Goal: Task Accomplishment & Management: Use online tool/utility

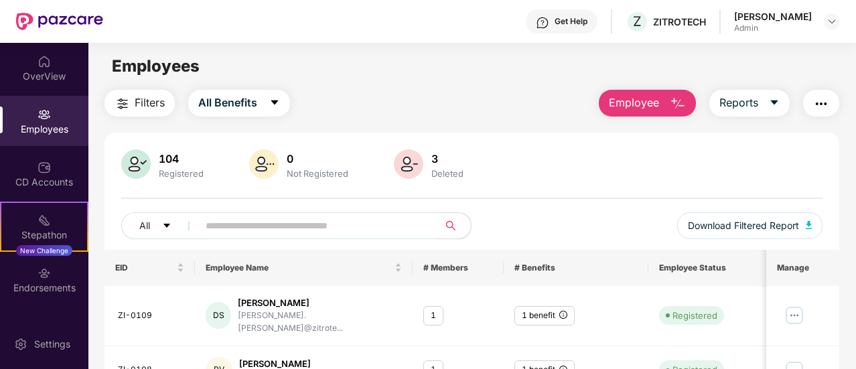
click at [636, 103] on span "Employee" at bounding box center [634, 102] width 50 height 17
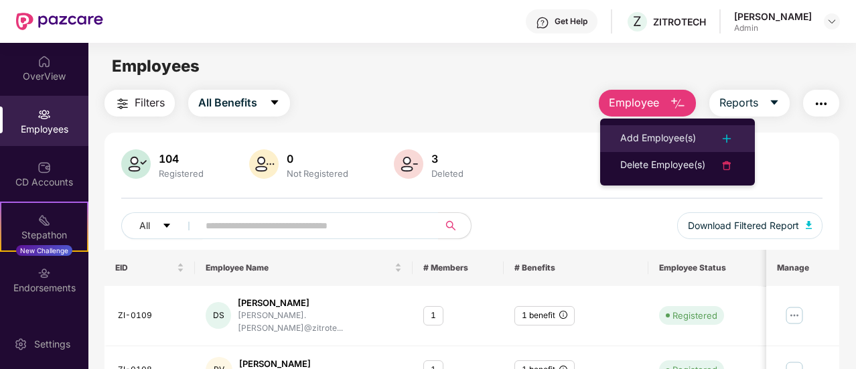
click at [660, 132] on div "Add Employee(s)" at bounding box center [658, 139] width 76 height 16
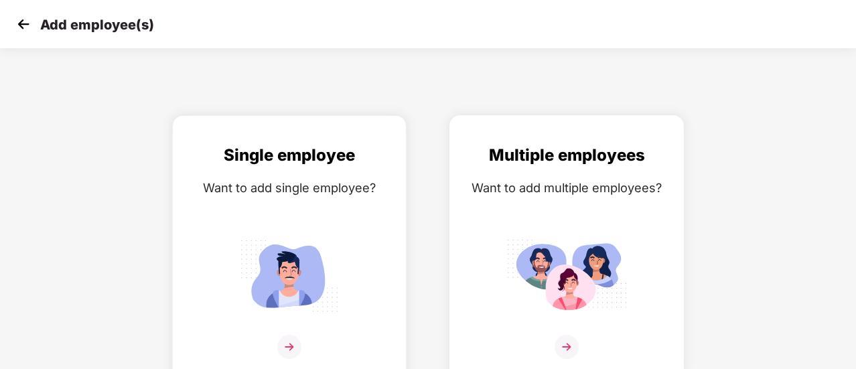
drag, startPoint x: 580, startPoint y: 251, endPoint x: 565, endPoint y: 346, distance: 96.4
click at [565, 346] on img at bounding box center [567, 347] width 24 height 24
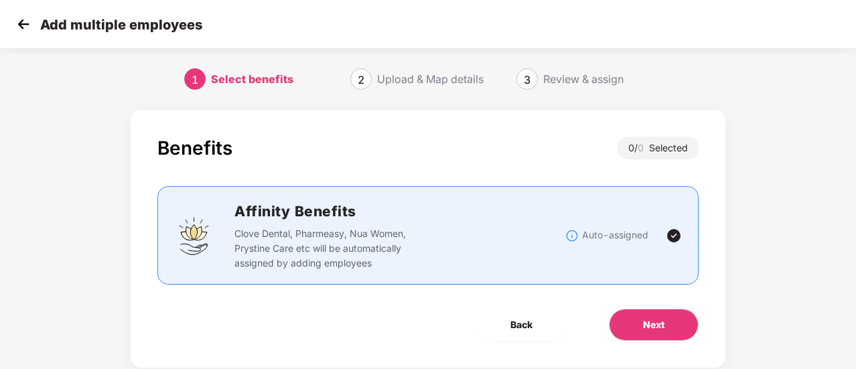
scroll to position [31, 0]
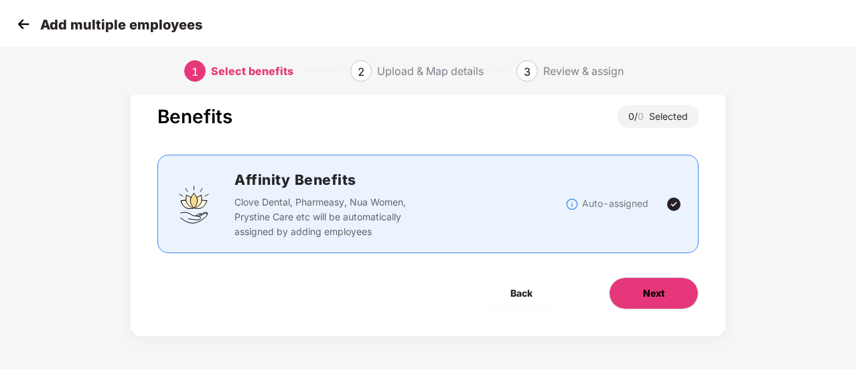
click at [669, 303] on button "Next" at bounding box center [654, 293] width 90 height 32
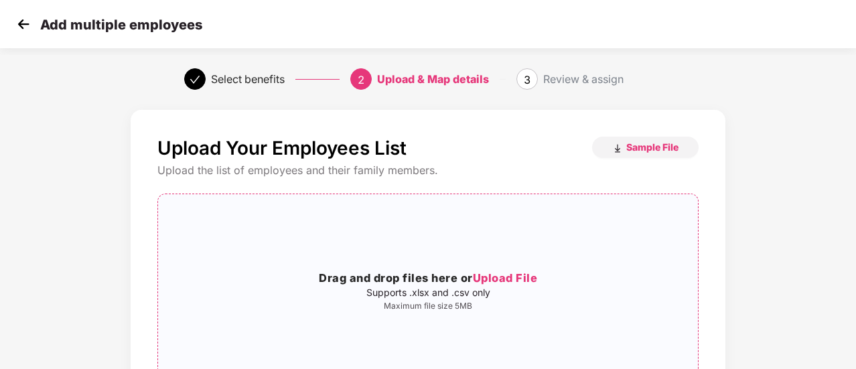
click at [508, 282] on span "Upload File" at bounding box center [505, 277] width 65 height 13
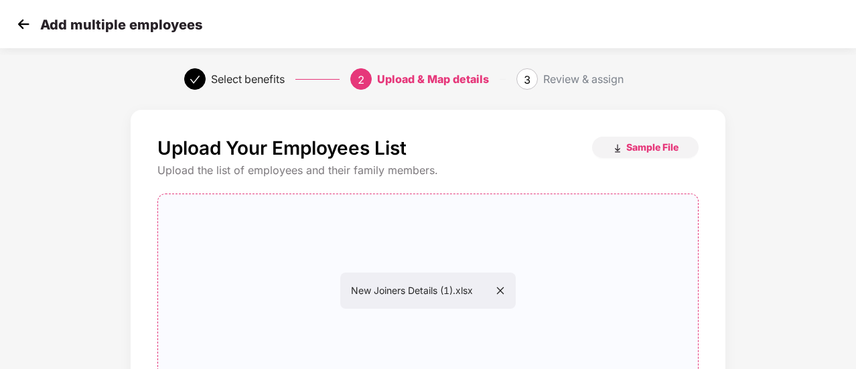
scroll to position [169, 0]
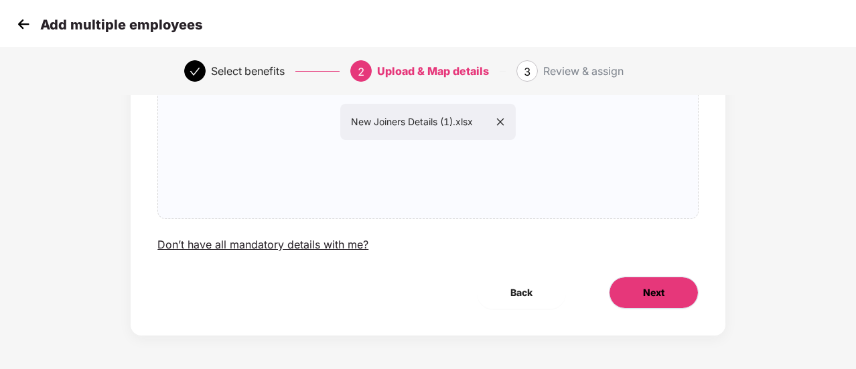
click at [661, 290] on span "Next" at bounding box center [653, 292] width 21 height 15
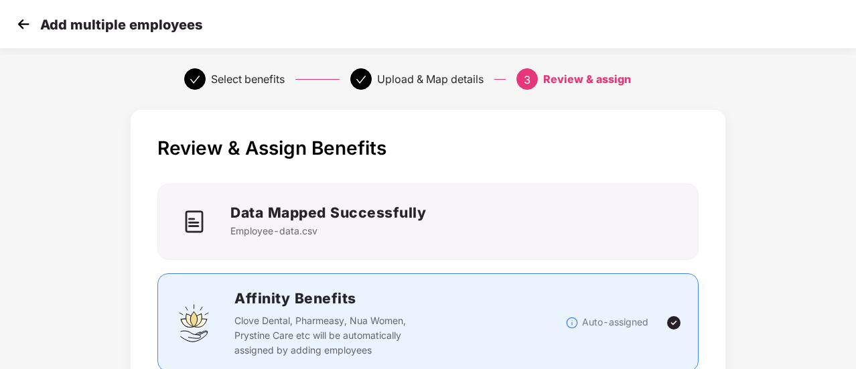
scroll to position [118, 0]
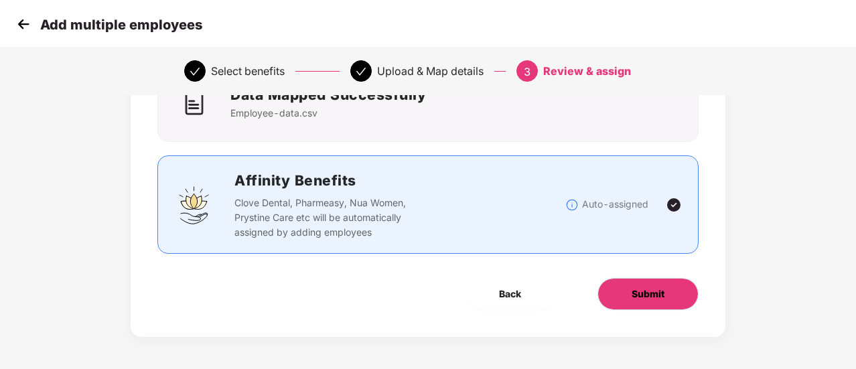
click at [630, 289] on button "Submit" at bounding box center [648, 294] width 101 height 32
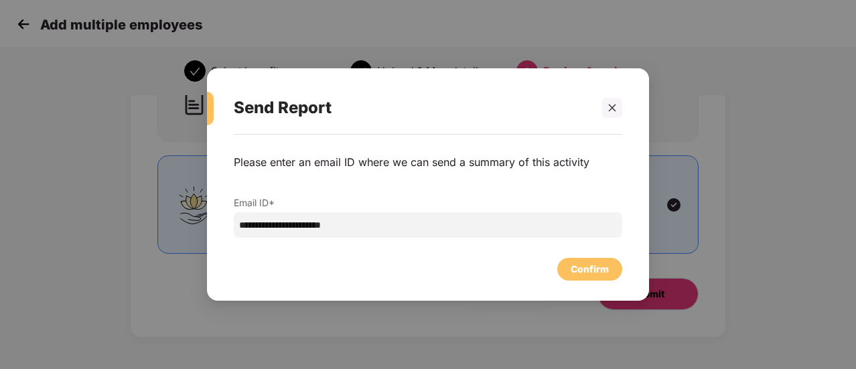
scroll to position [0, 0]
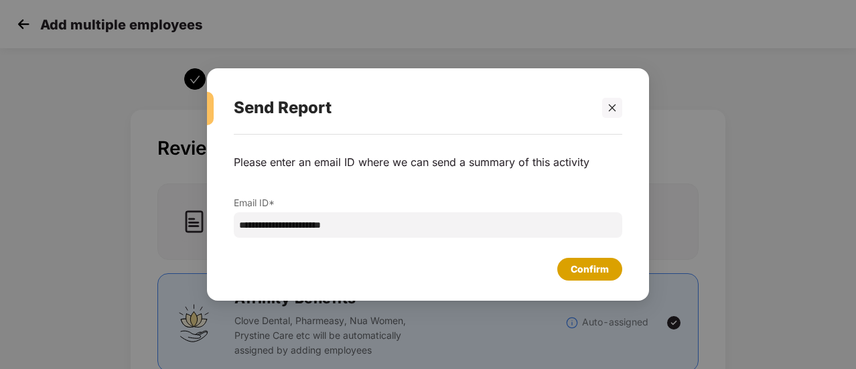
click at [587, 270] on div "Confirm" at bounding box center [590, 269] width 38 height 15
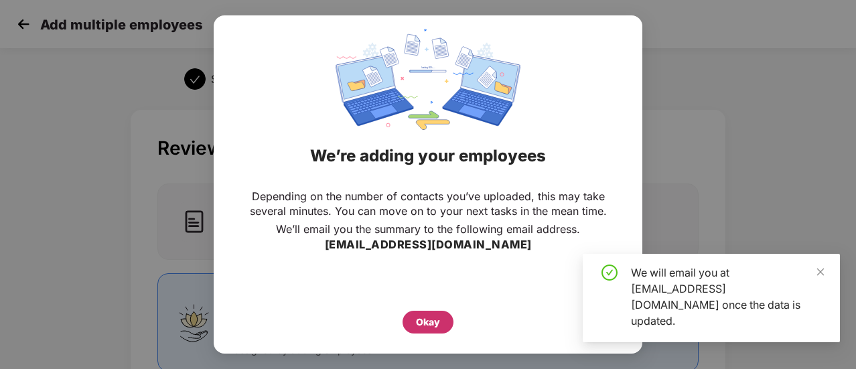
click at [425, 320] on div "Okay" at bounding box center [428, 322] width 24 height 15
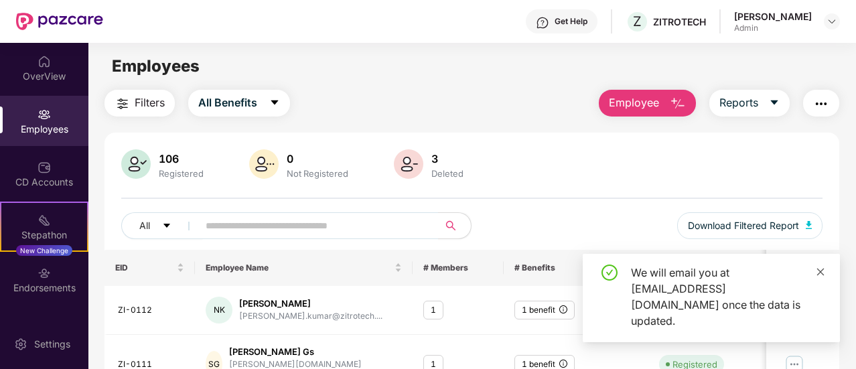
click at [823, 275] on icon "close" at bounding box center [820, 271] width 7 height 7
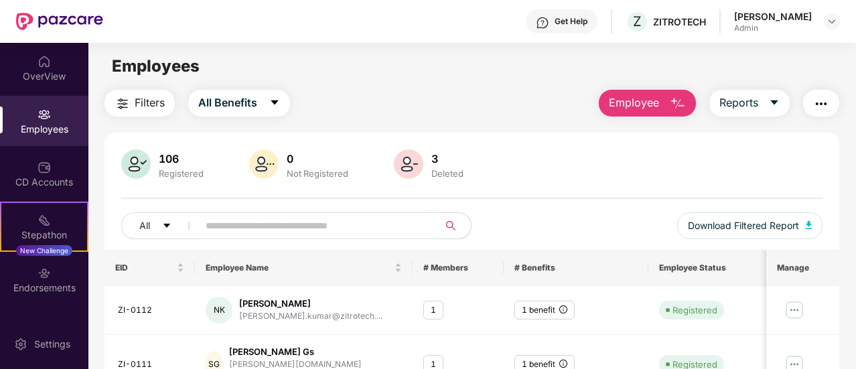
click at [677, 86] on main "Employees Filters All Benefits Employee Reports 106 Registered 0 Not Registered…" at bounding box center [471, 227] width 767 height 369
click at [673, 92] on button "Employee" at bounding box center [647, 103] width 97 height 27
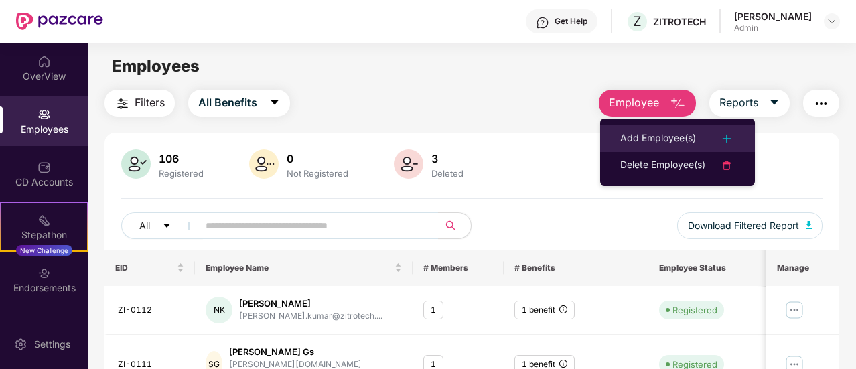
click at [661, 131] on div "Add Employee(s)" at bounding box center [658, 139] width 76 height 16
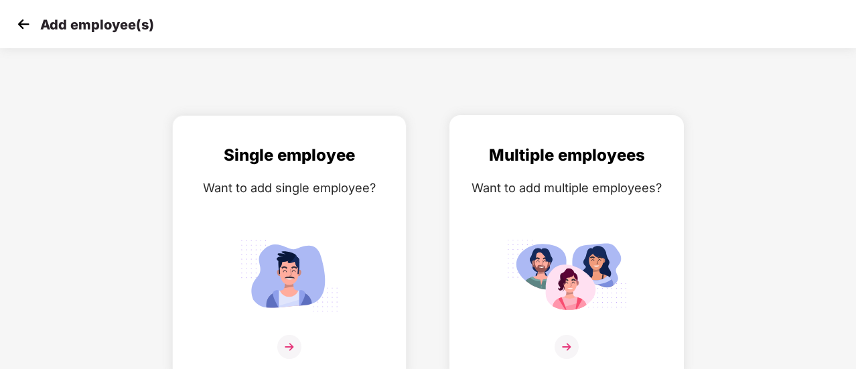
click at [576, 236] on img at bounding box center [566, 276] width 121 height 84
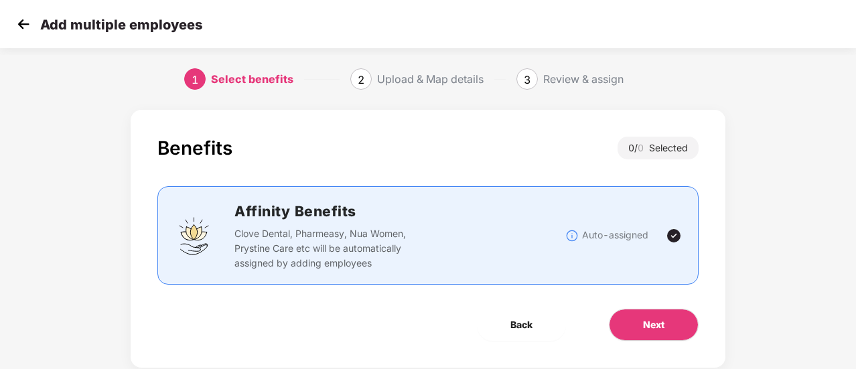
scroll to position [31, 0]
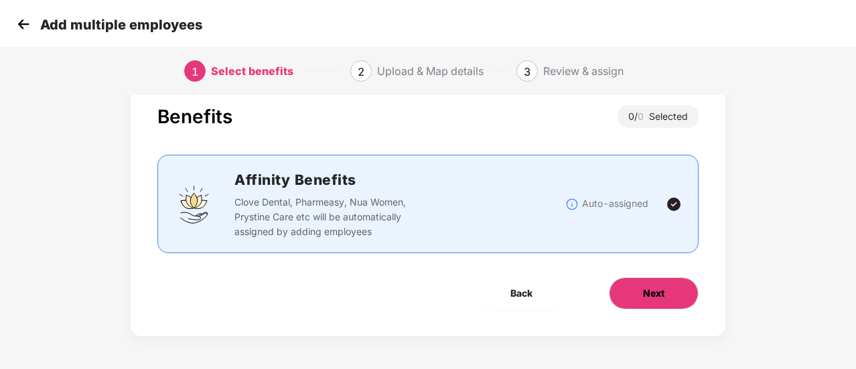
click at [654, 301] on button "Next" at bounding box center [654, 293] width 90 height 32
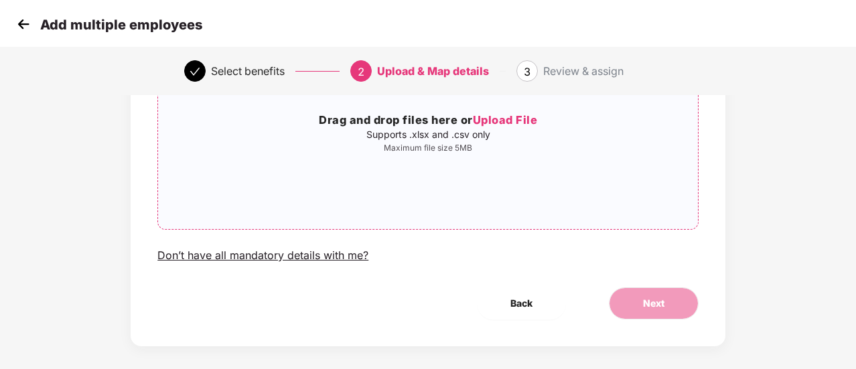
scroll to position [169, 0]
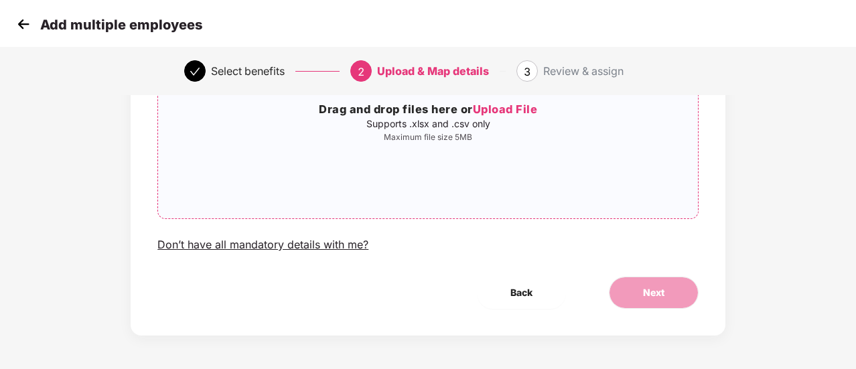
click at [466, 172] on div "Drag and drop files here or Upload File Supports .xlsx and .csv only Maximum fi…" at bounding box center [428, 122] width 540 height 172
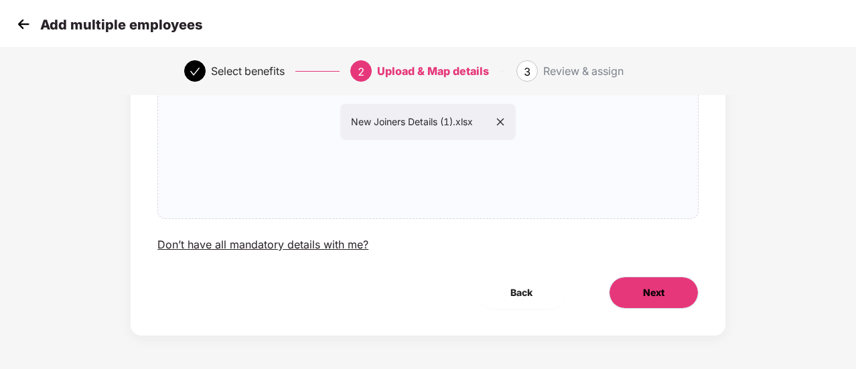
click at [663, 295] on span "Next" at bounding box center [653, 292] width 21 height 15
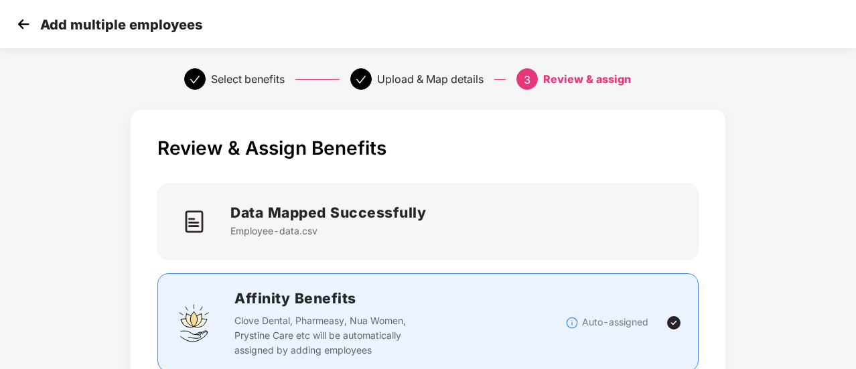
scroll to position [118, 0]
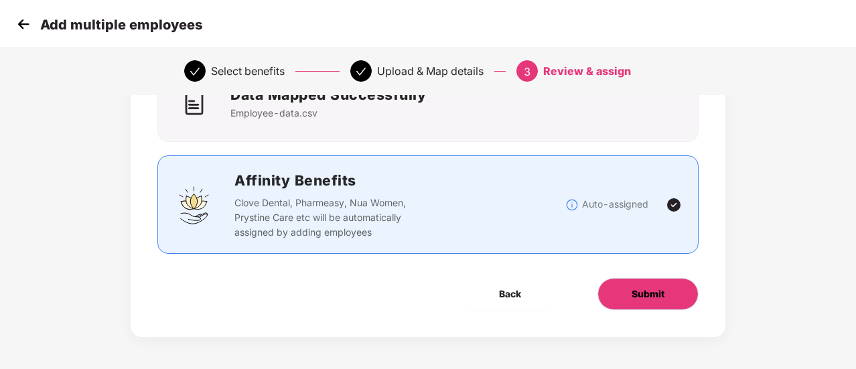
click at [620, 291] on button "Submit" at bounding box center [648, 294] width 101 height 32
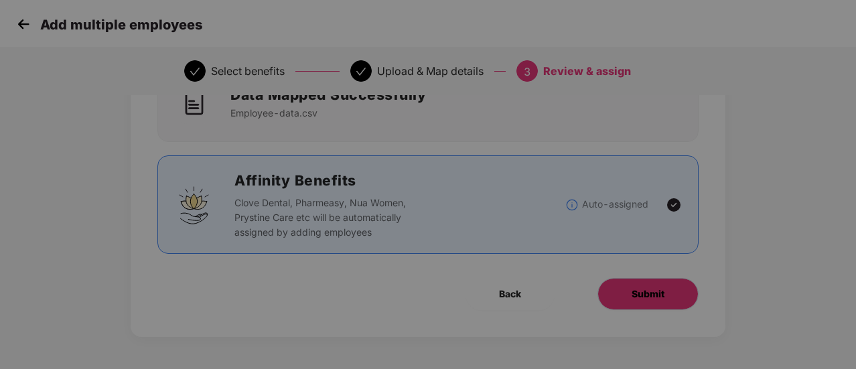
scroll to position [0, 0]
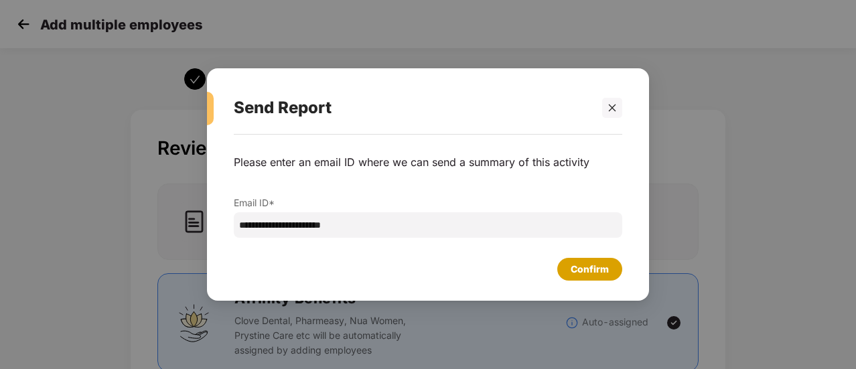
click at [578, 263] on div "Confirm" at bounding box center [590, 269] width 38 height 15
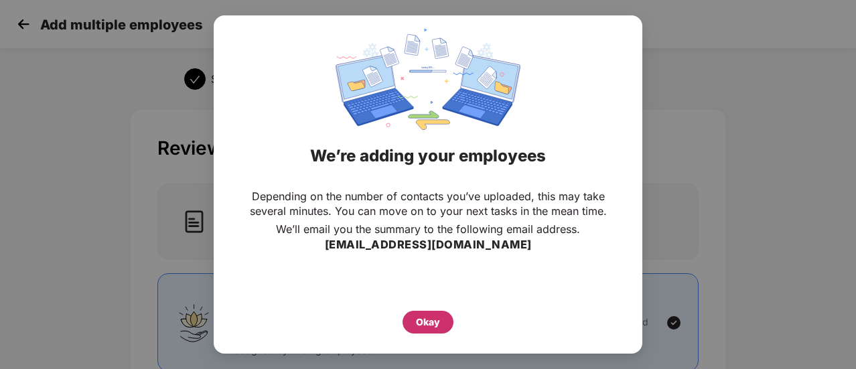
click at [431, 316] on div "Okay" at bounding box center [428, 322] width 24 height 15
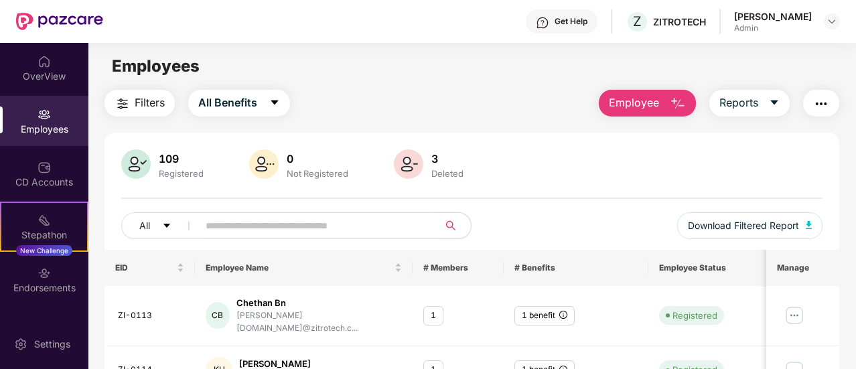
click at [43, 139] on div "Employees" at bounding box center [44, 121] width 88 height 50
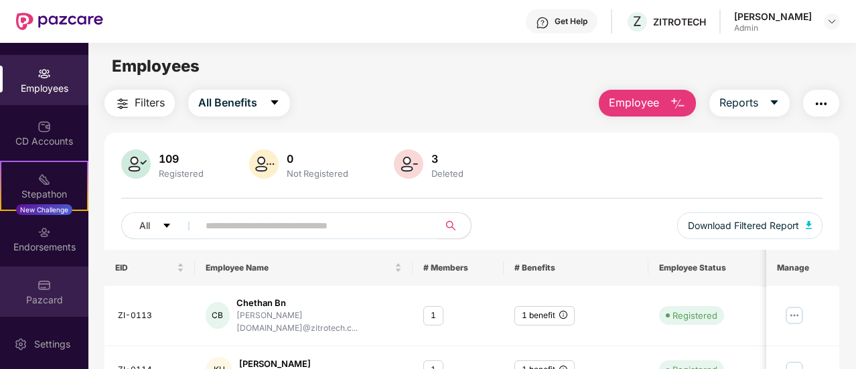
click at [38, 287] on img at bounding box center [44, 285] width 13 height 13
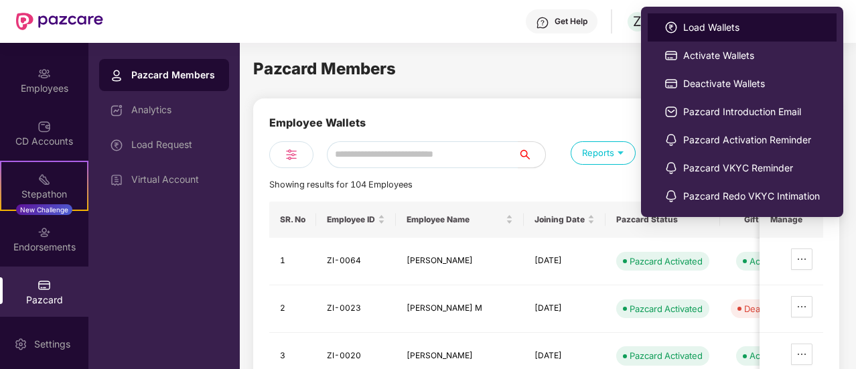
click at [719, 27] on span "Load Wallets" at bounding box center [751, 27] width 137 height 15
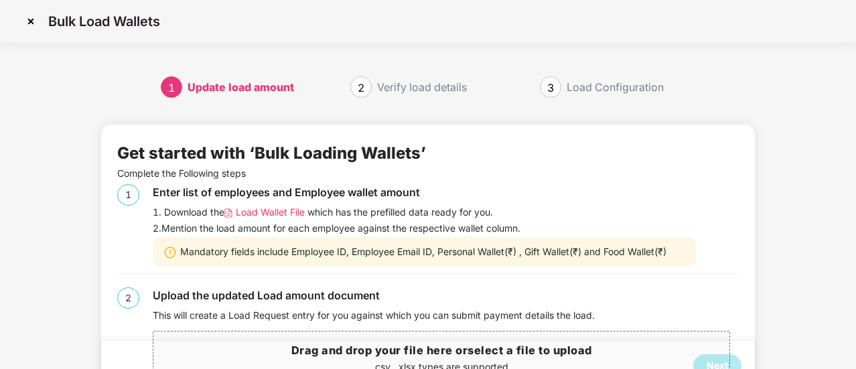
click at [255, 214] on span "Load Wallet File" at bounding box center [270, 212] width 69 height 15
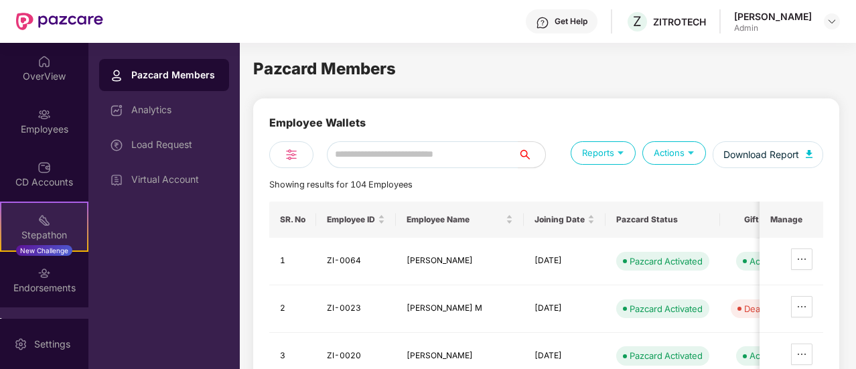
scroll to position [41, 0]
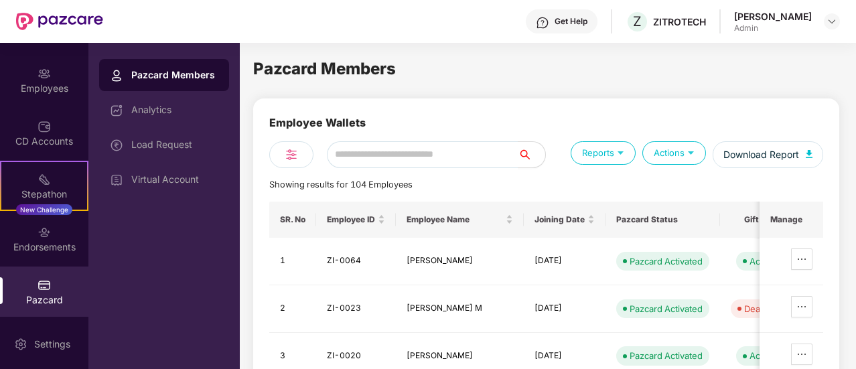
click at [18, 283] on div "Pazcard" at bounding box center [44, 292] width 88 height 50
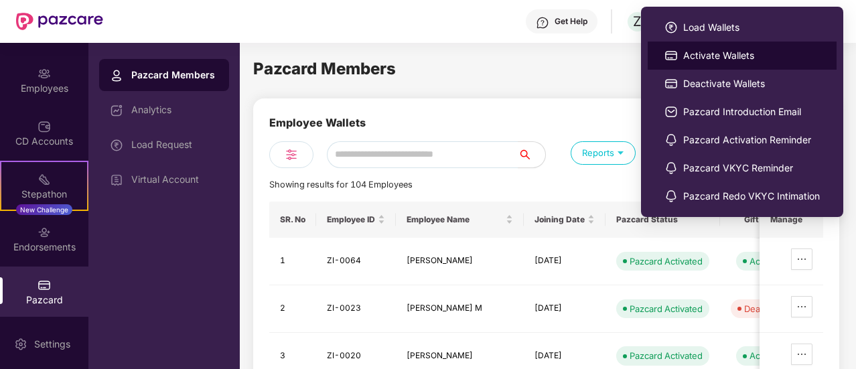
click at [689, 57] on span "Activate Wallets" at bounding box center [751, 55] width 137 height 15
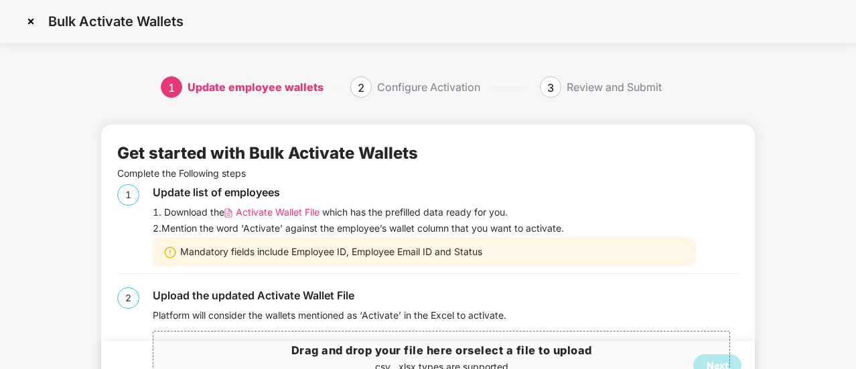
click at [284, 218] on span "Activate Wallet File" at bounding box center [278, 212] width 84 height 15
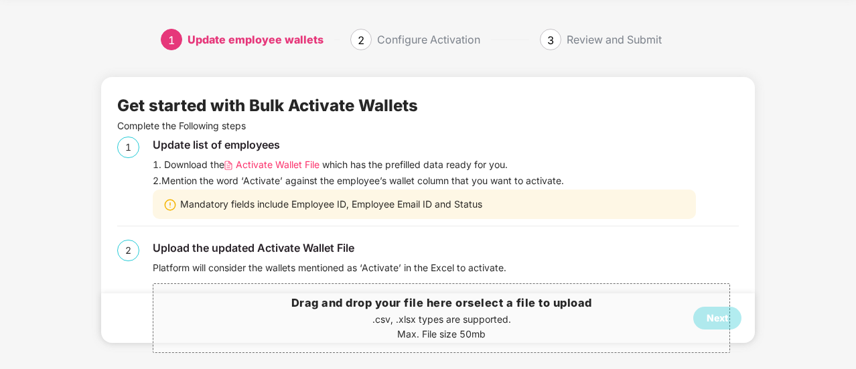
click at [443, 305] on div "Next" at bounding box center [428, 318] width 654 height 50
click at [710, 324] on div "Next" at bounding box center [717, 318] width 21 height 15
click at [220, 288] on span "Drag and drop your file here or select a file to upload .csv, .xlsx types are s…" at bounding box center [441, 318] width 576 height 68
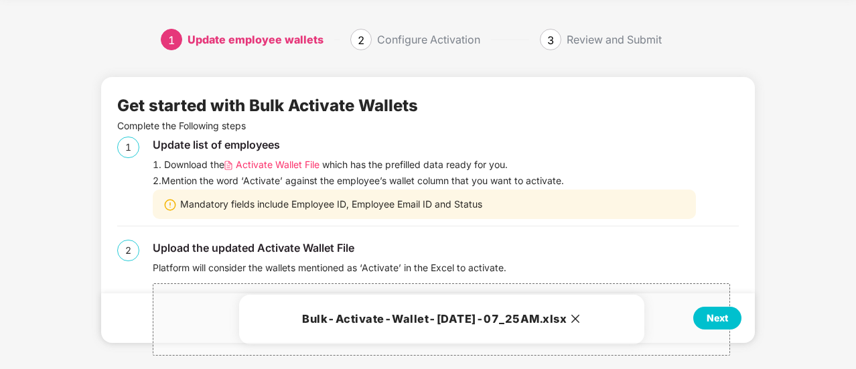
click at [715, 320] on div "Next" at bounding box center [717, 318] width 21 height 15
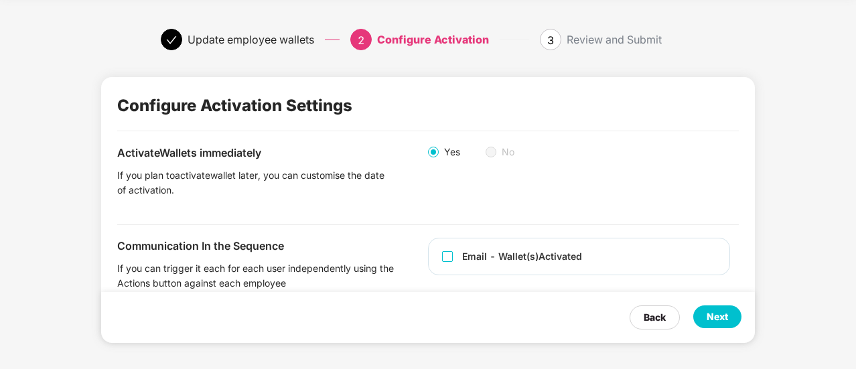
click at [715, 320] on div "Next" at bounding box center [717, 317] width 21 height 15
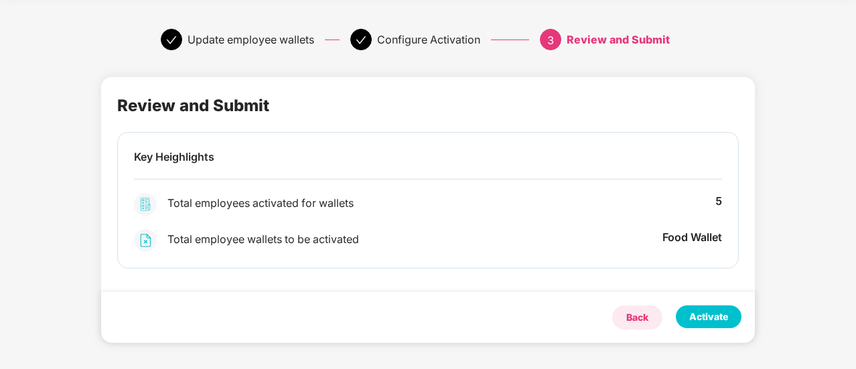
click at [650, 317] on div "Back" at bounding box center [637, 317] width 50 height 24
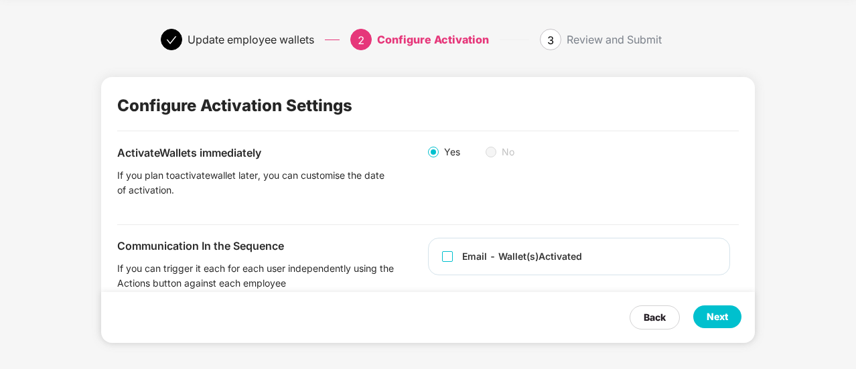
click at [453, 253] on span "Email - Wallet(s) Activated" at bounding box center [520, 256] width 135 height 15
click at [722, 313] on div "Next" at bounding box center [717, 317] width 21 height 15
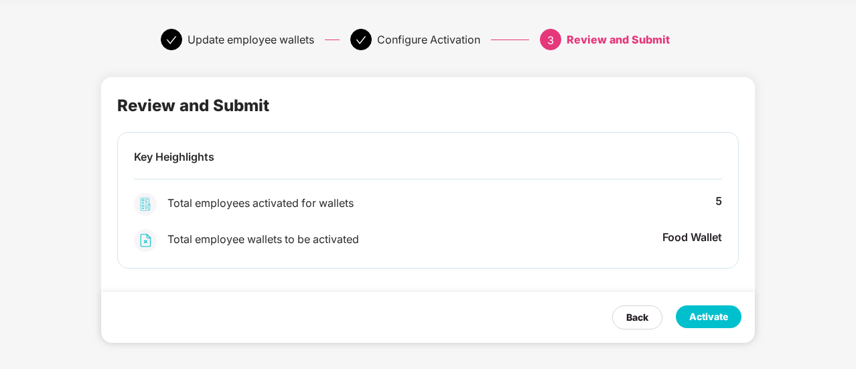
click at [722, 313] on div "Activate" at bounding box center [708, 317] width 39 height 15
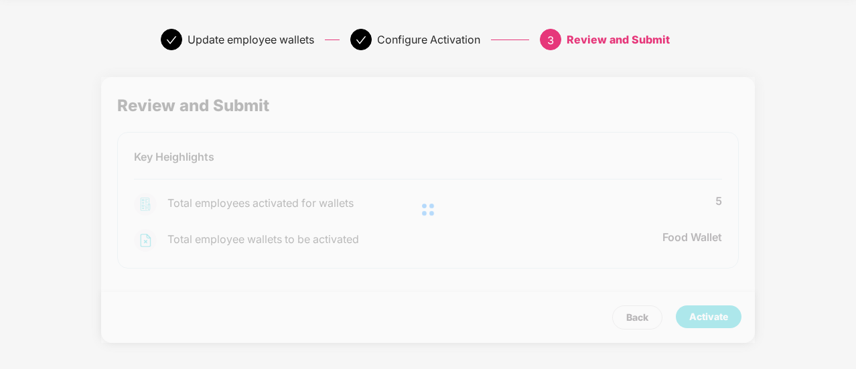
scroll to position [0, 0]
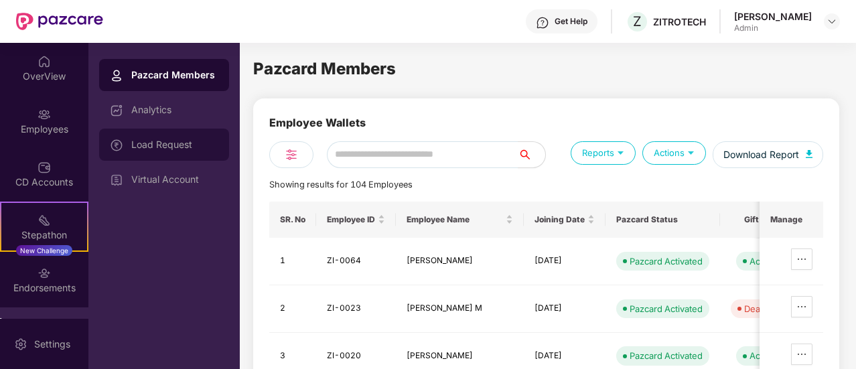
click at [173, 136] on div "Load Request" at bounding box center [164, 145] width 130 height 32
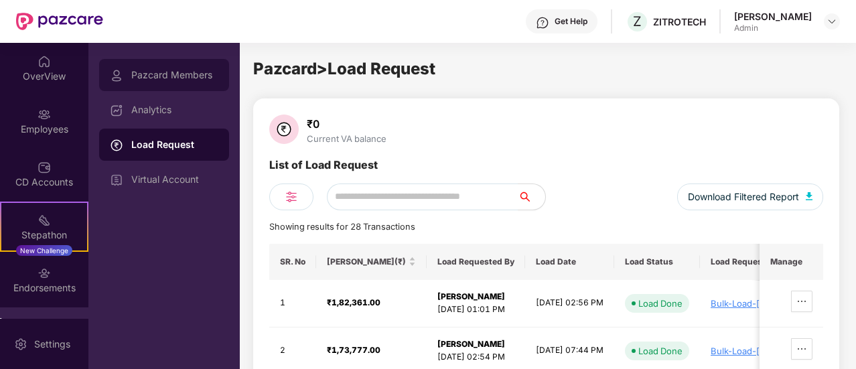
click at [166, 76] on div "Pazcard Members" at bounding box center [174, 75] width 87 height 11
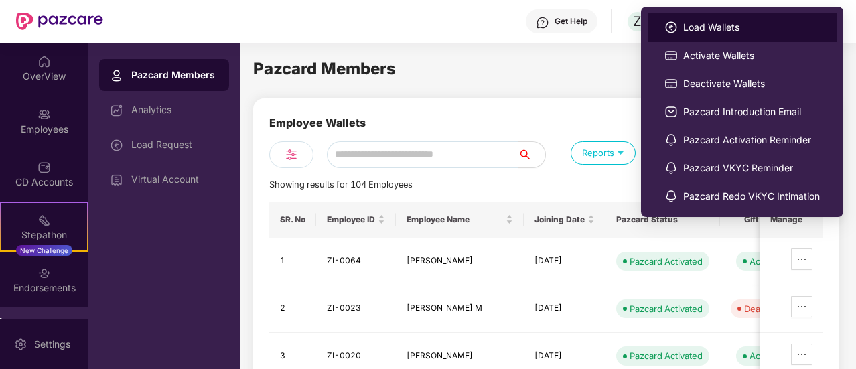
click at [685, 26] on span "Load Wallets" at bounding box center [751, 27] width 137 height 15
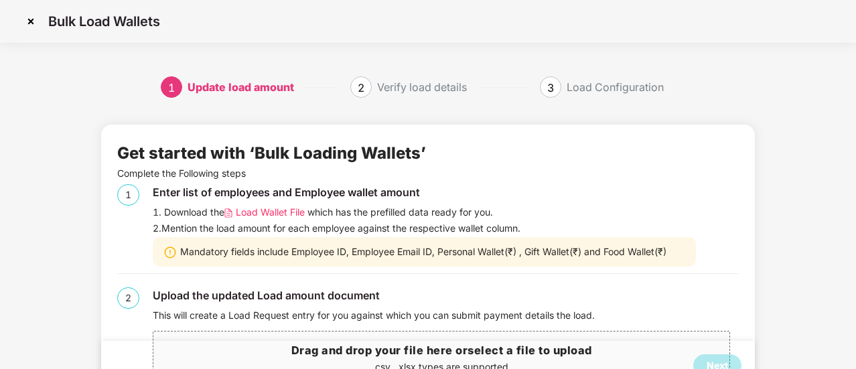
click at [292, 212] on span "Load Wallet File" at bounding box center [270, 212] width 69 height 15
click at [280, 211] on span "Load Wallet File" at bounding box center [270, 212] width 69 height 15
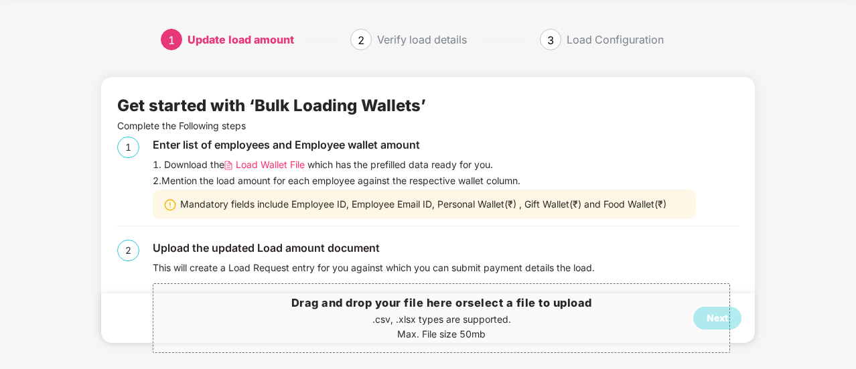
click at [203, 290] on span "Drag and drop your file here or select a file to upload .csv, .xlsx types are s…" at bounding box center [441, 318] width 576 height 68
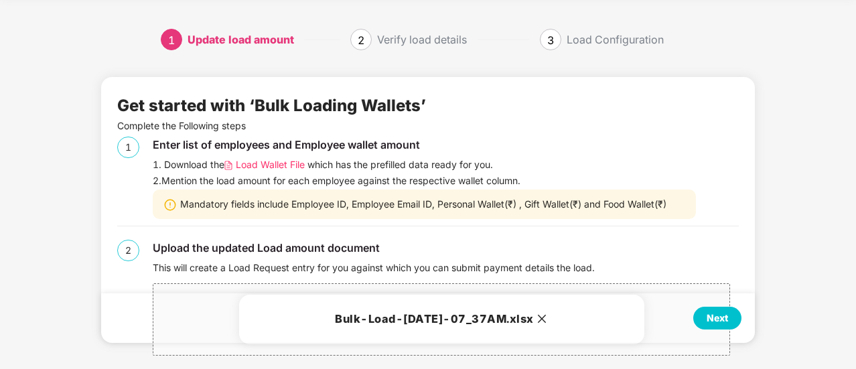
click at [722, 314] on div "Next" at bounding box center [717, 318] width 21 height 15
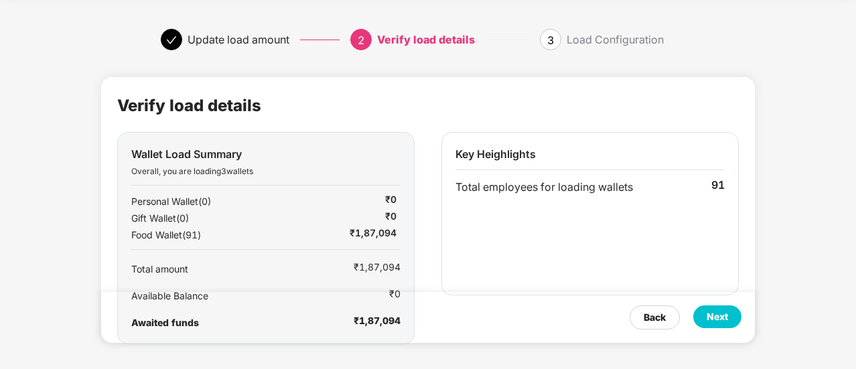
click at [722, 314] on div "Next" at bounding box center [717, 317] width 21 height 15
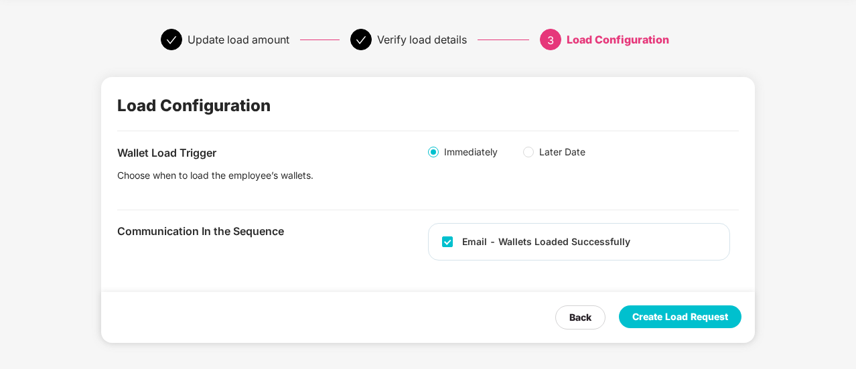
click at [682, 316] on div "Create Load Request" at bounding box center [680, 317] width 96 height 15
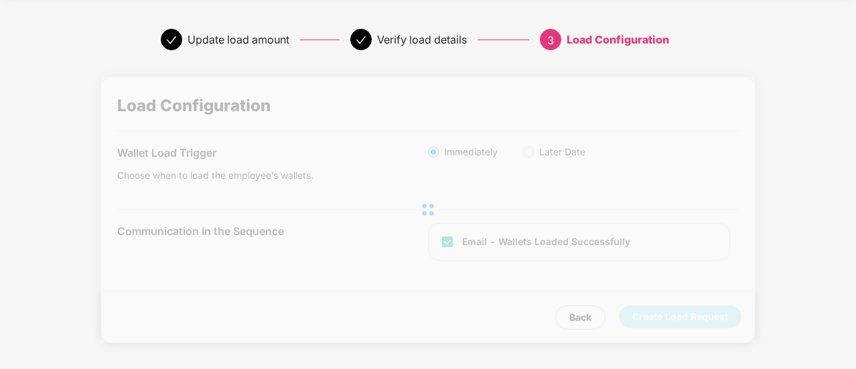
scroll to position [0, 0]
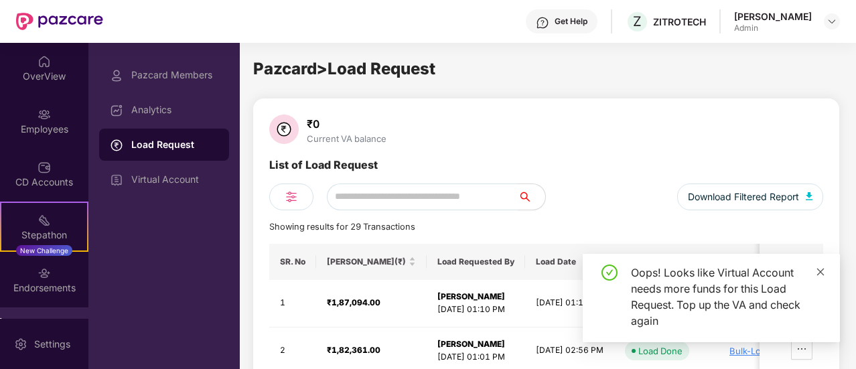
click at [821, 274] on icon "close" at bounding box center [820, 271] width 9 height 9
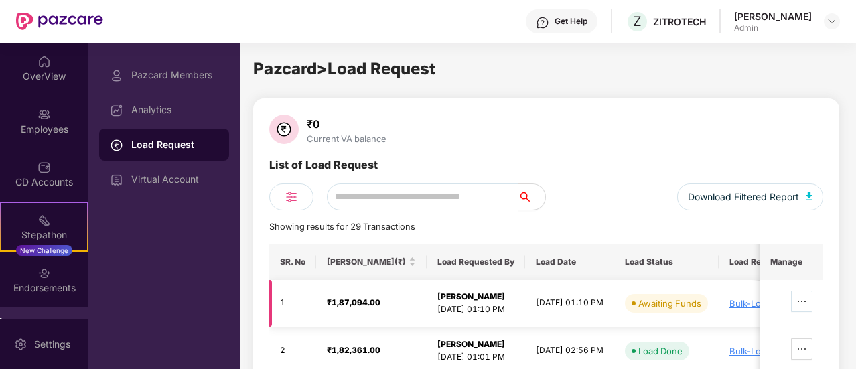
click at [812, 298] on span "ellipsis" at bounding box center [802, 301] width 20 height 11
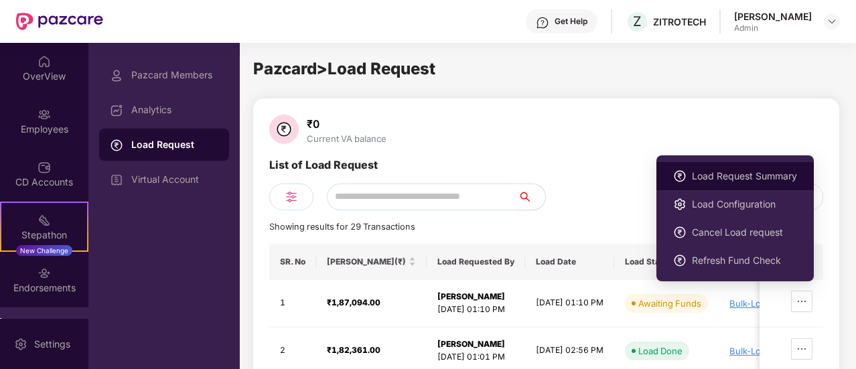
click at [735, 180] on span "Load Request Summary" at bounding box center [744, 176] width 105 height 15
